Goal: Transaction & Acquisition: Purchase product/service

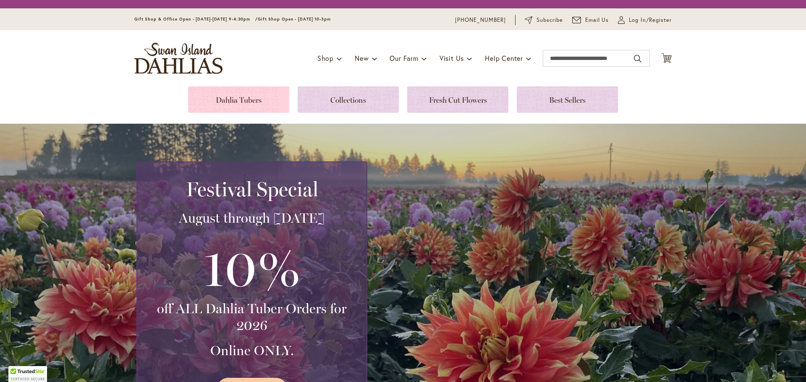
click at [240, 103] on link at bounding box center [238, 99] width 101 height 26
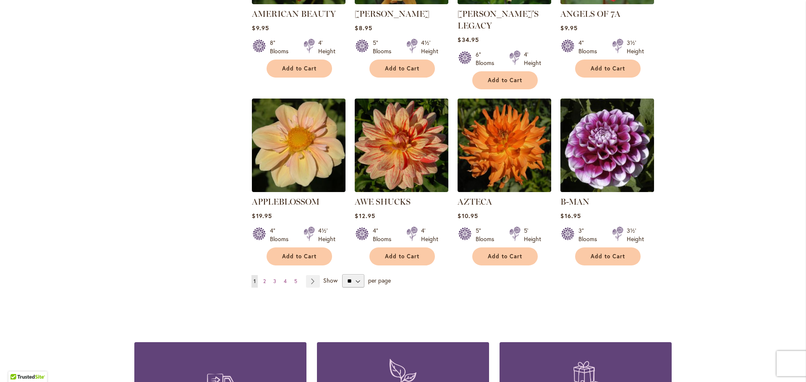
scroll to position [672, 0]
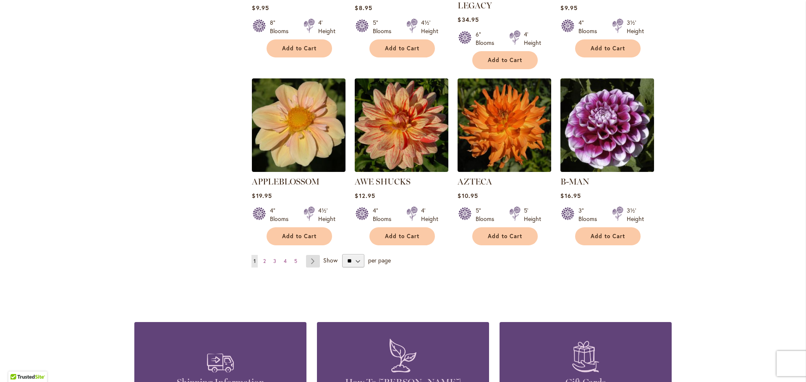
click at [312, 255] on link "Page Next" at bounding box center [313, 261] width 14 height 13
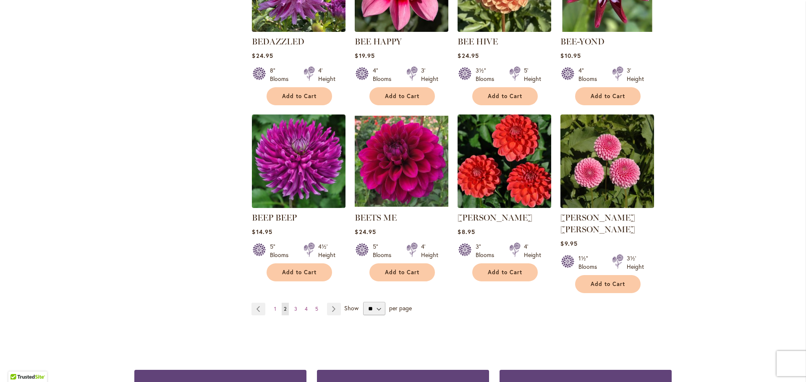
scroll to position [630, 0]
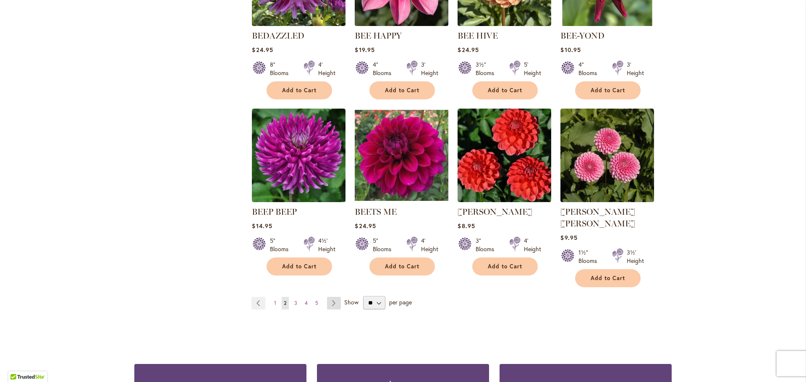
click at [330, 297] on link "Page Next" at bounding box center [334, 303] width 14 height 13
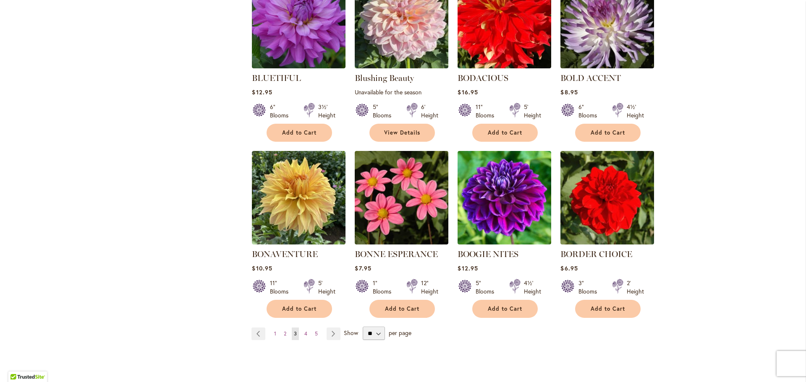
scroll to position [588, 0]
click at [331, 332] on link "Page Next" at bounding box center [334, 333] width 14 height 13
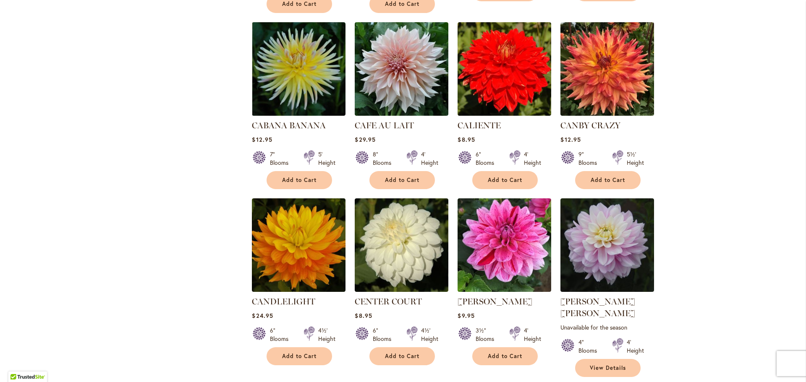
scroll to position [588, 0]
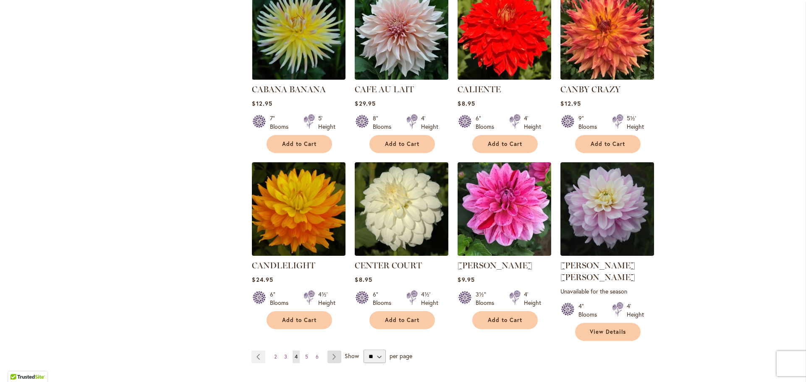
click at [332, 351] on link "Page Next" at bounding box center [334, 357] width 14 height 13
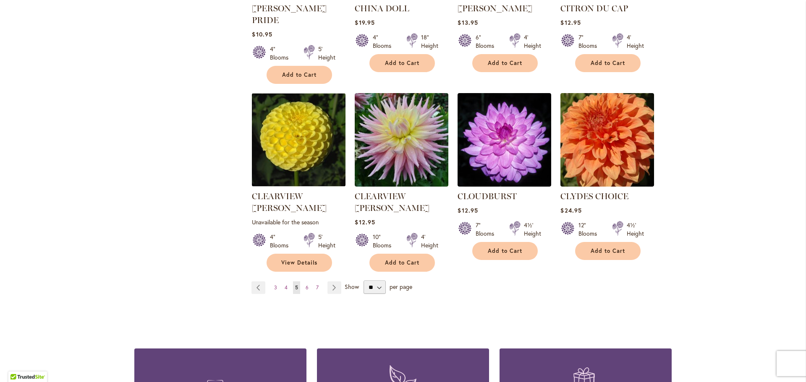
scroll to position [672, 0]
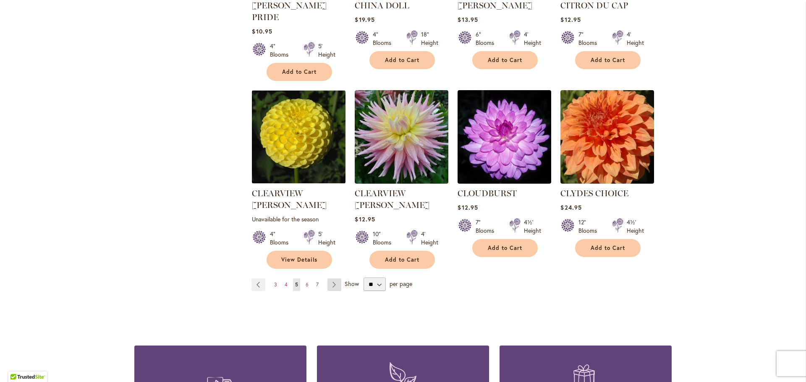
click at [332, 279] on link "Page Next" at bounding box center [334, 285] width 14 height 13
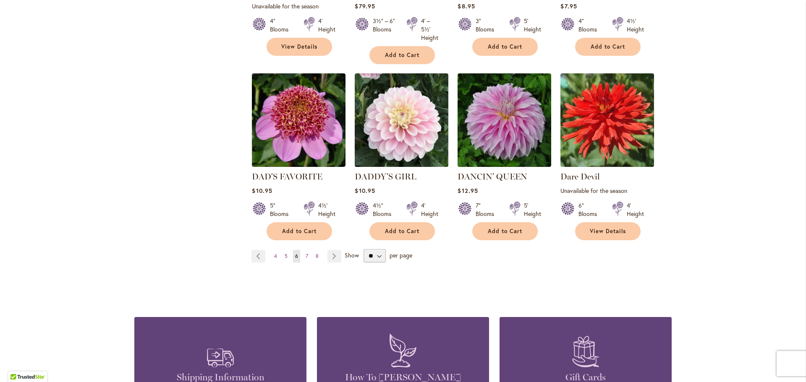
scroll to position [714, 0]
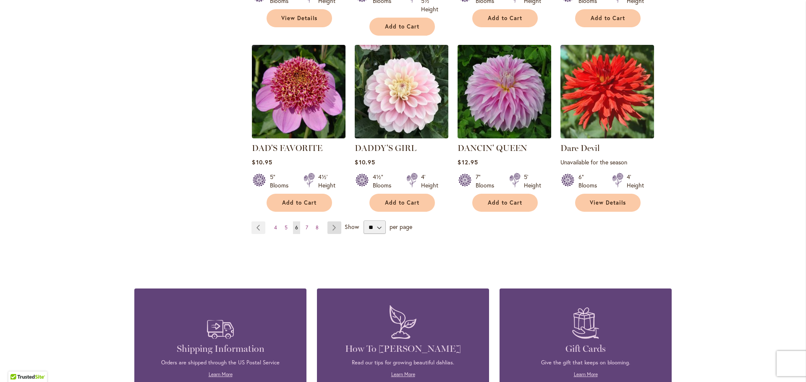
click at [333, 224] on link "Page Next" at bounding box center [334, 228] width 14 height 13
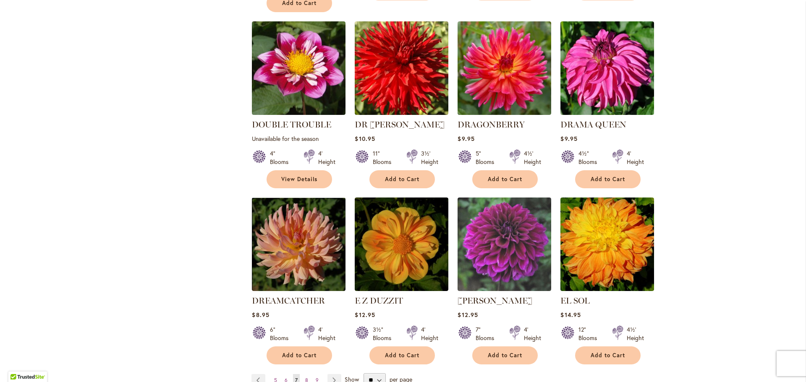
scroll to position [588, 0]
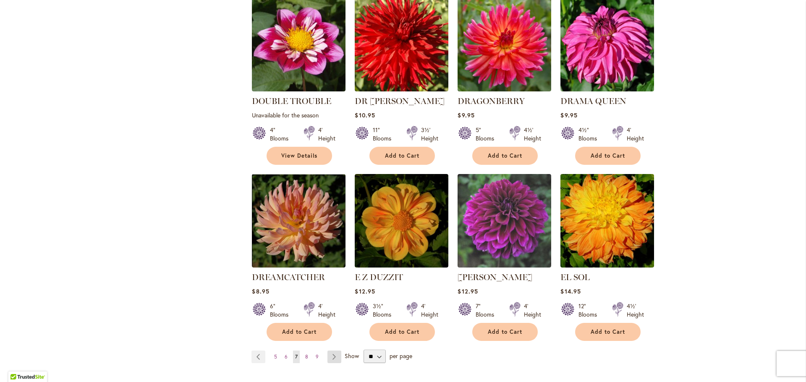
click at [332, 351] on link "Page Next" at bounding box center [334, 357] width 14 height 13
